Goal: Task Accomplishment & Management: Use online tool/utility

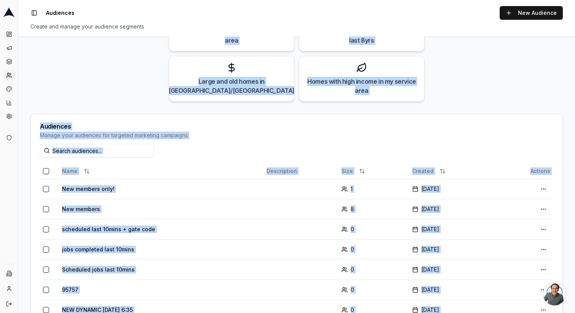
scroll to position [211, 0]
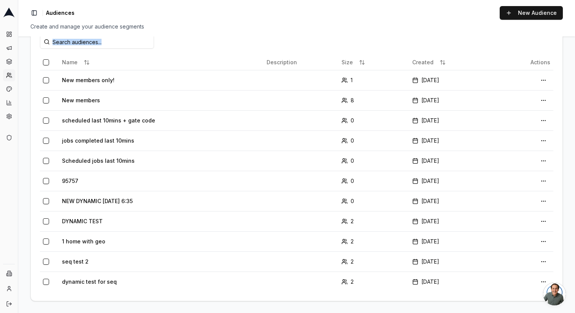
drag, startPoint x: 213, startPoint y: 55, endPoint x: 411, endPoint y: 313, distance: 324.8
click at [411, 313] on main "What homes are you looking for? Or, get started with a suggestion: Homes with h…" at bounding box center [296, 175] width 557 height 277
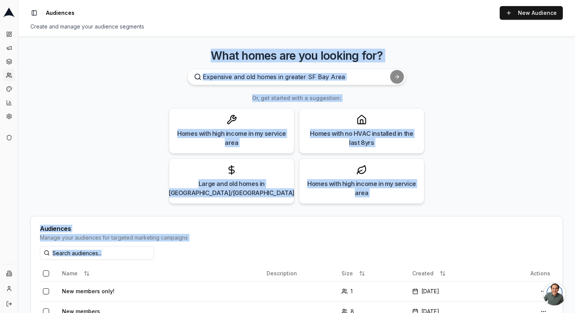
click at [451, 64] on main "What homes are you looking for? Or, get started with a suggestion: Homes with h…" at bounding box center [296, 175] width 557 height 277
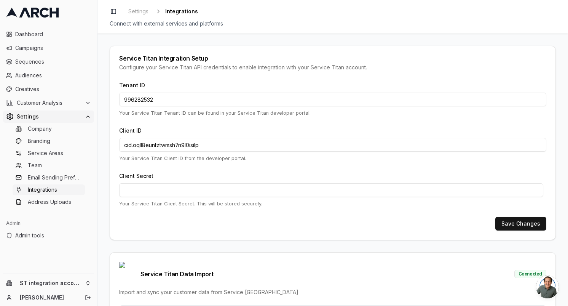
scroll to position [153, 0]
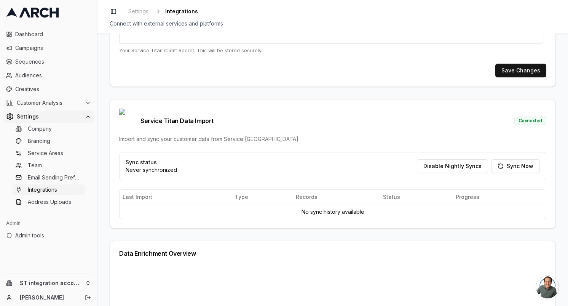
click at [492, 131] on div "Service Titan Data Import Connected Import and sync your customer data from Ser…" at bounding box center [332, 125] width 445 height 53
click at [503, 159] on button "Sync Now" at bounding box center [515, 166] width 49 height 14
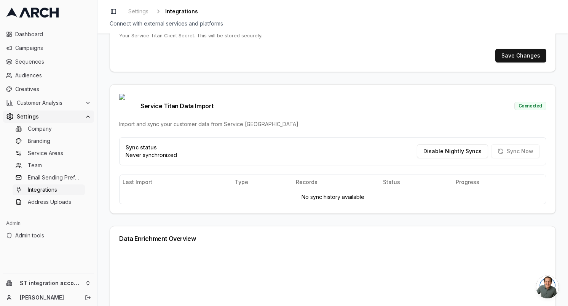
scroll to position [142, 0]
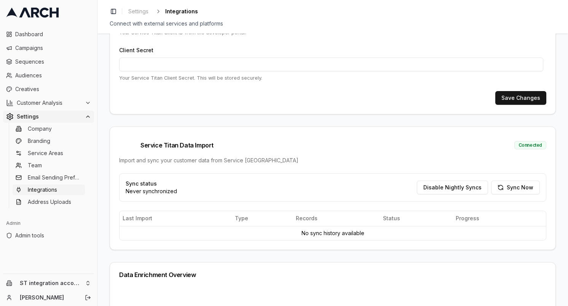
scroll to position [134, 0]
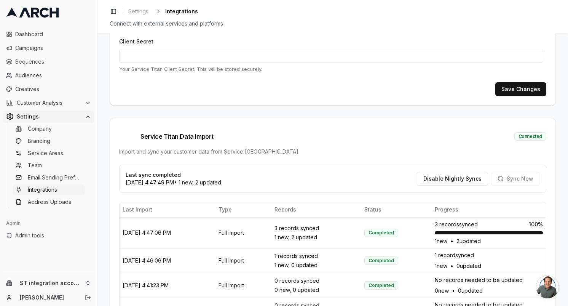
click at [328, 154] on div "Import and sync your customer data from Service [GEOGRAPHIC_DATA]" at bounding box center [332, 158] width 427 height 8
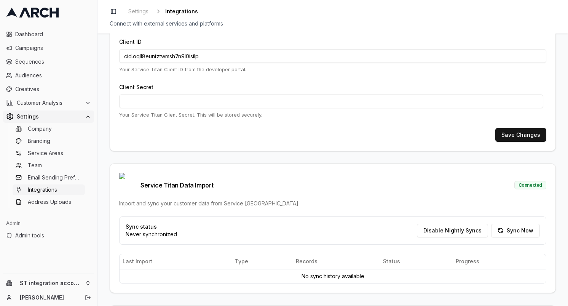
scroll to position [101, 0]
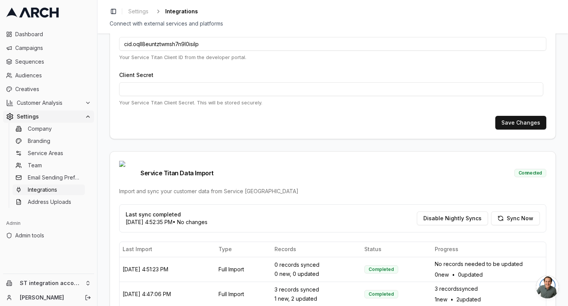
click at [297, 20] on div "Connect with external services and platforms" at bounding box center [333, 24] width 446 height 8
